Goal: Find specific page/section: Find specific page/section

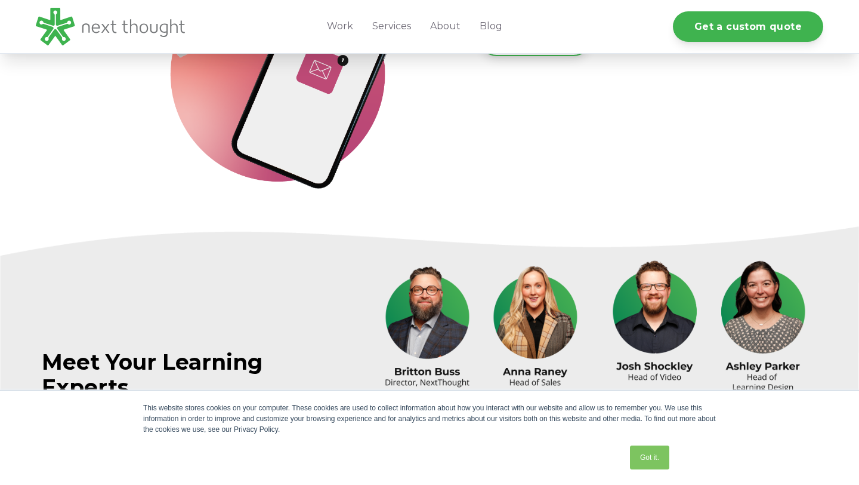
scroll to position [3681, 0]
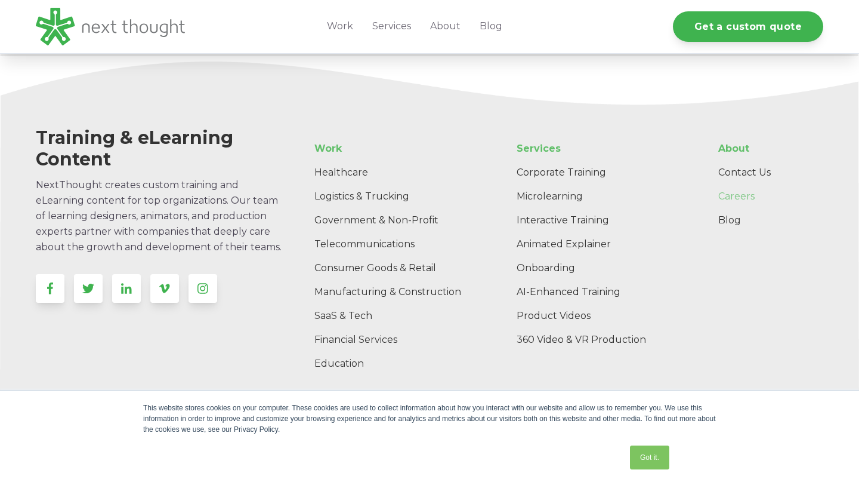
click at [732, 199] on link "Careers" at bounding box center [766, 196] width 115 height 24
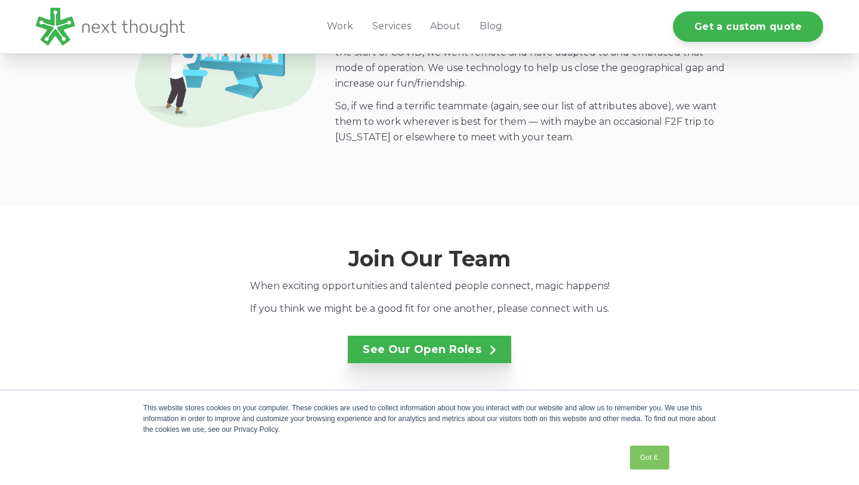
scroll to position [2008, 0]
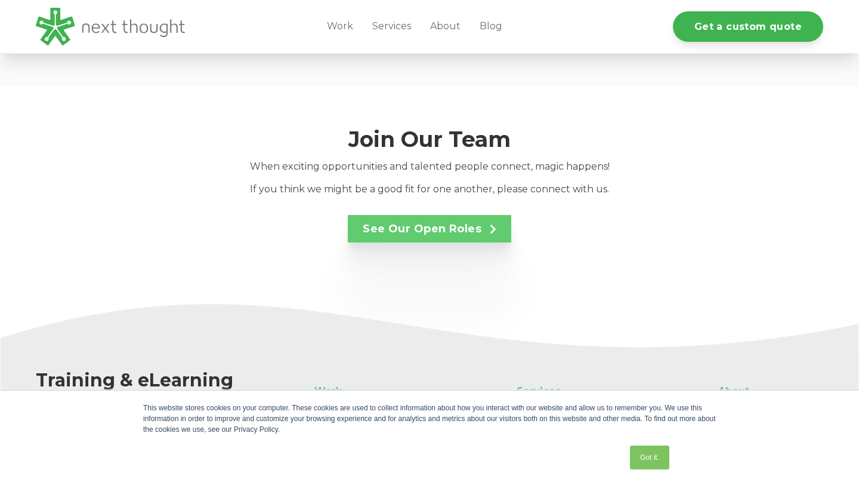
click at [466, 221] on link "See Our Open Roles" at bounding box center [430, 228] width 164 height 27
